Goal: Transaction & Acquisition: Purchase product/service

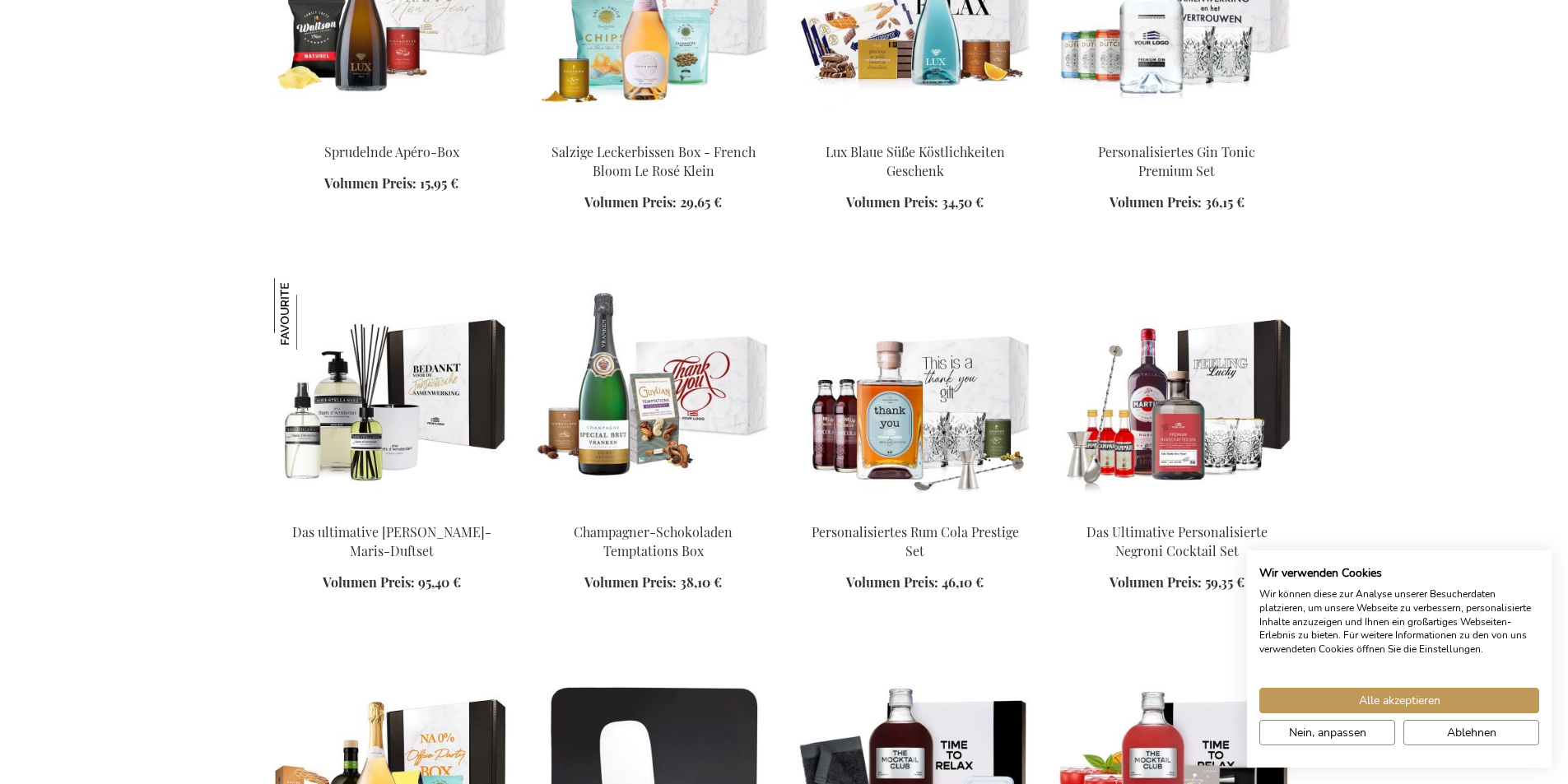
scroll to position [1844, 0]
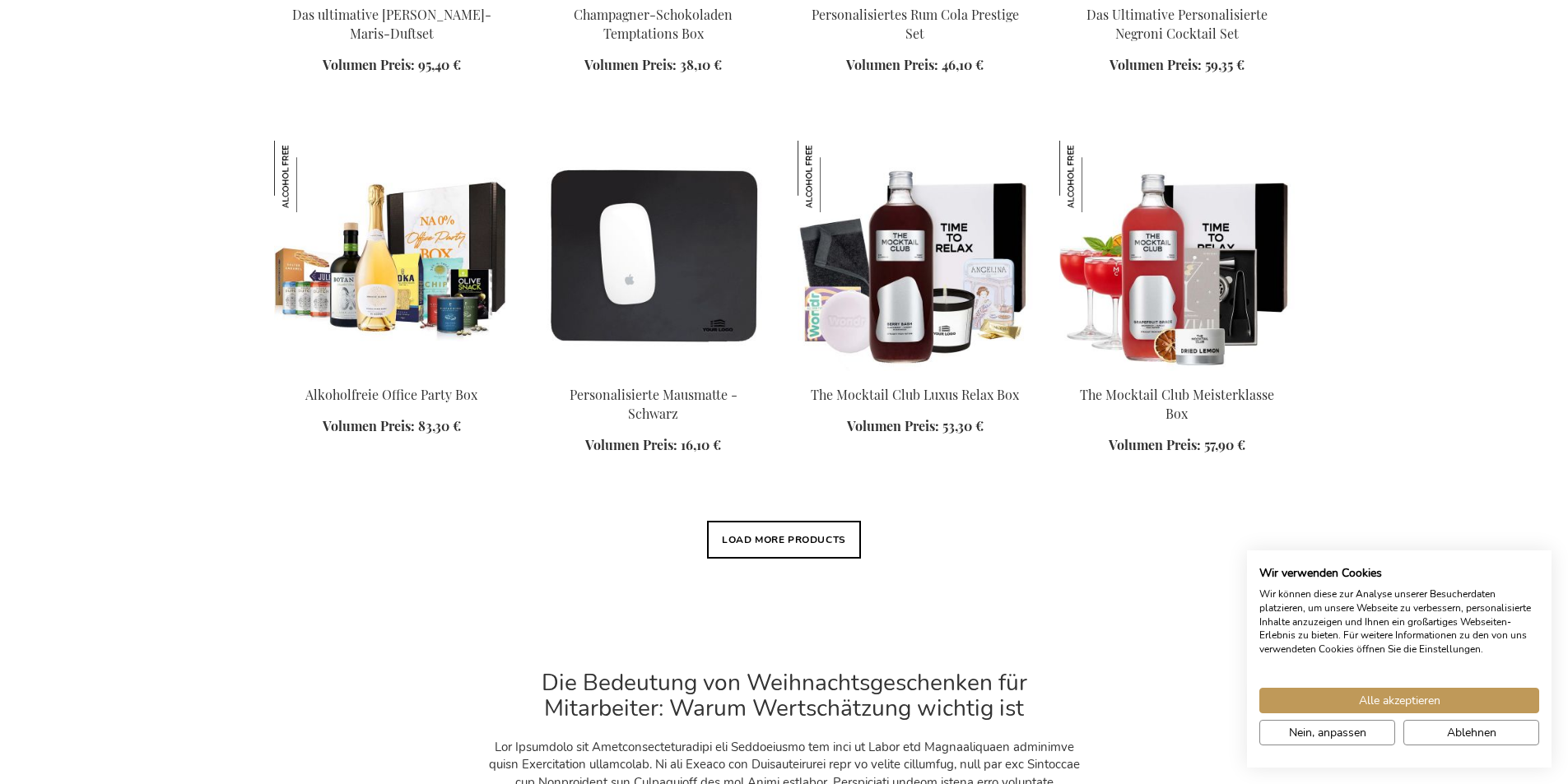
click at [383, 598] on html "The store will not work correctly when cookies are disabled. Mein Warenkorb Mei…" at bounding box center [784, 251] width 1568 height 4192
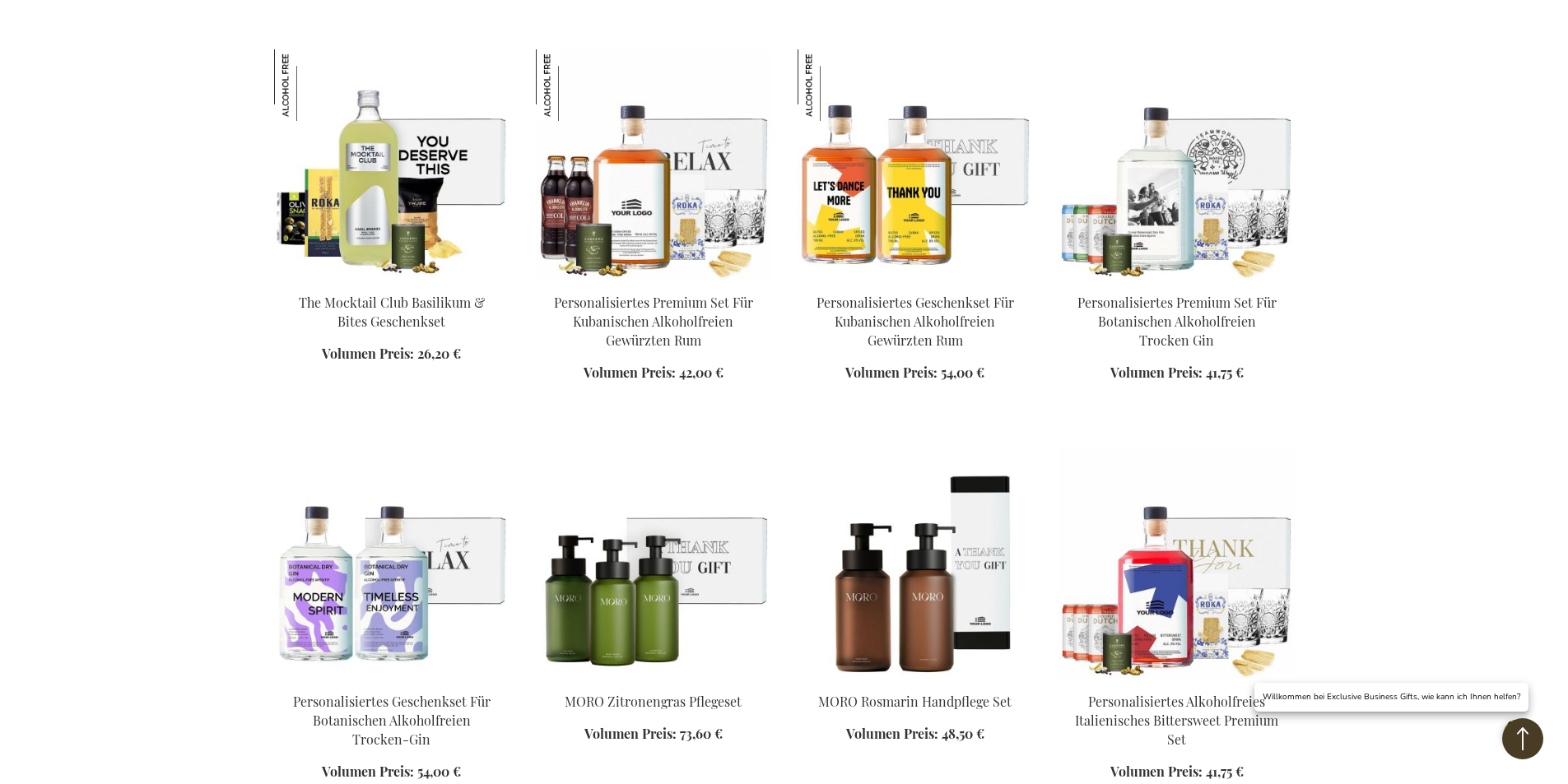
scroll to position [2340, 0]
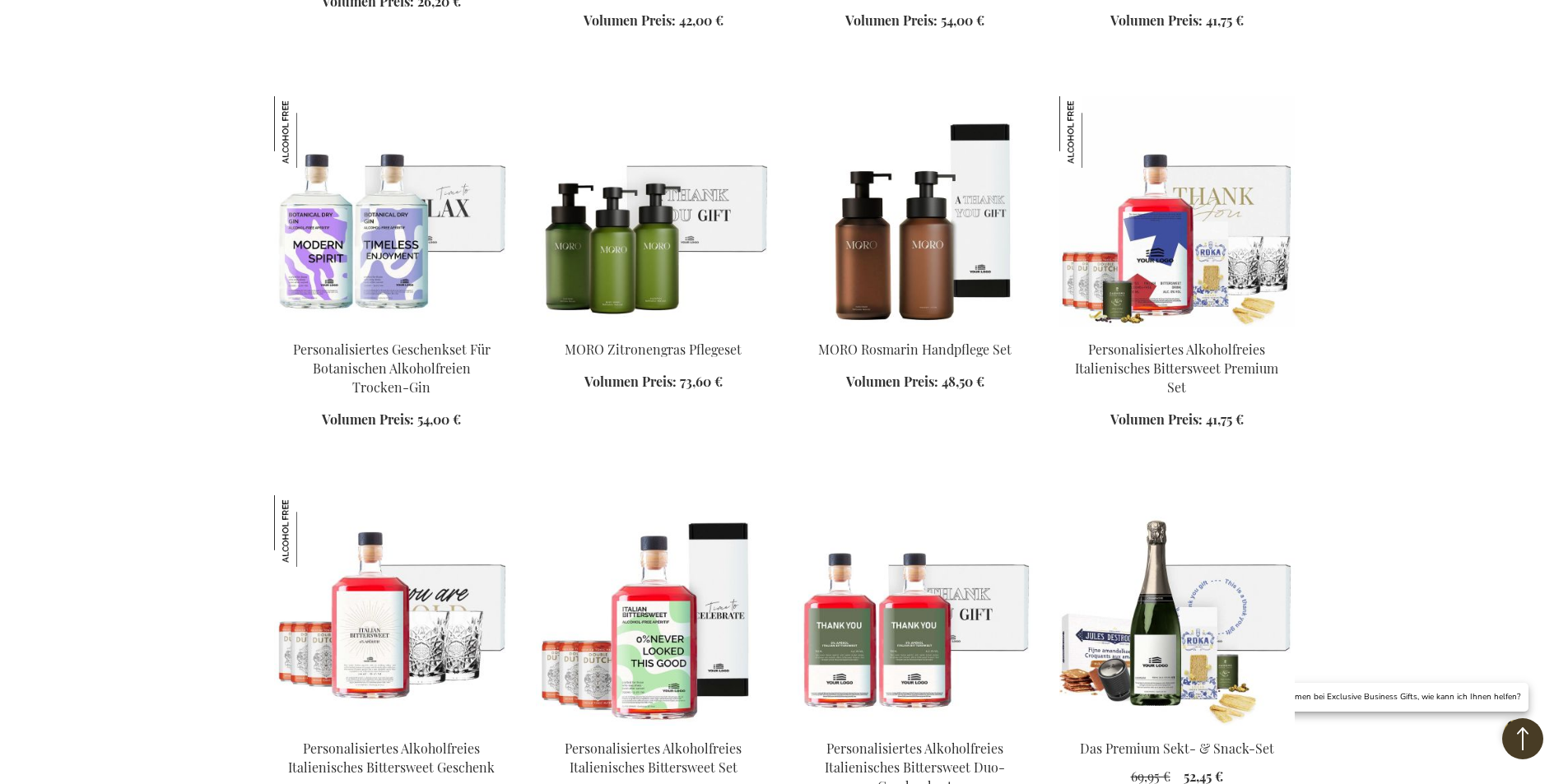
scroll to position [2326, 0]
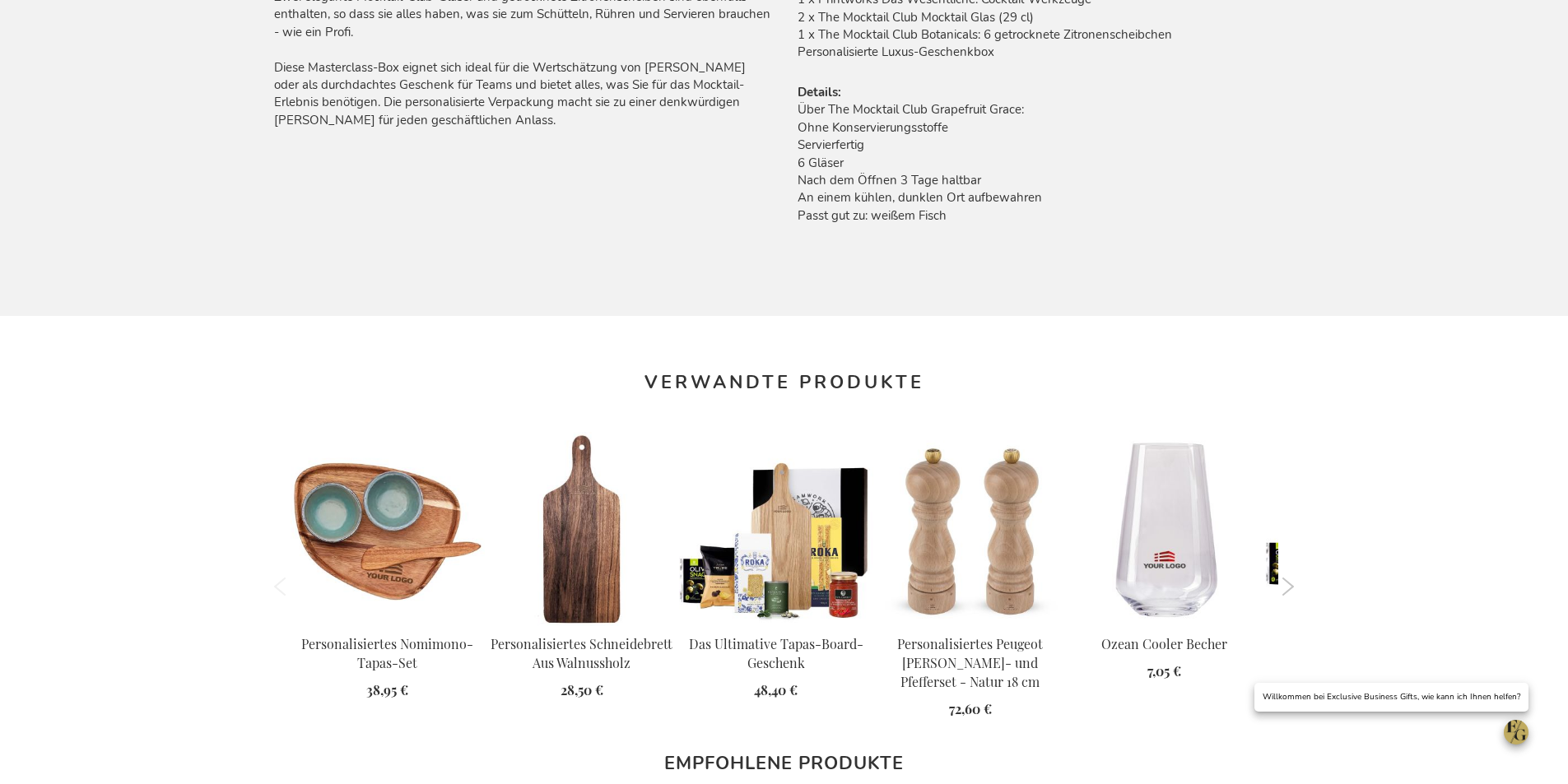
scroll to position [1287, 0]
